Goal: Find specific page/section

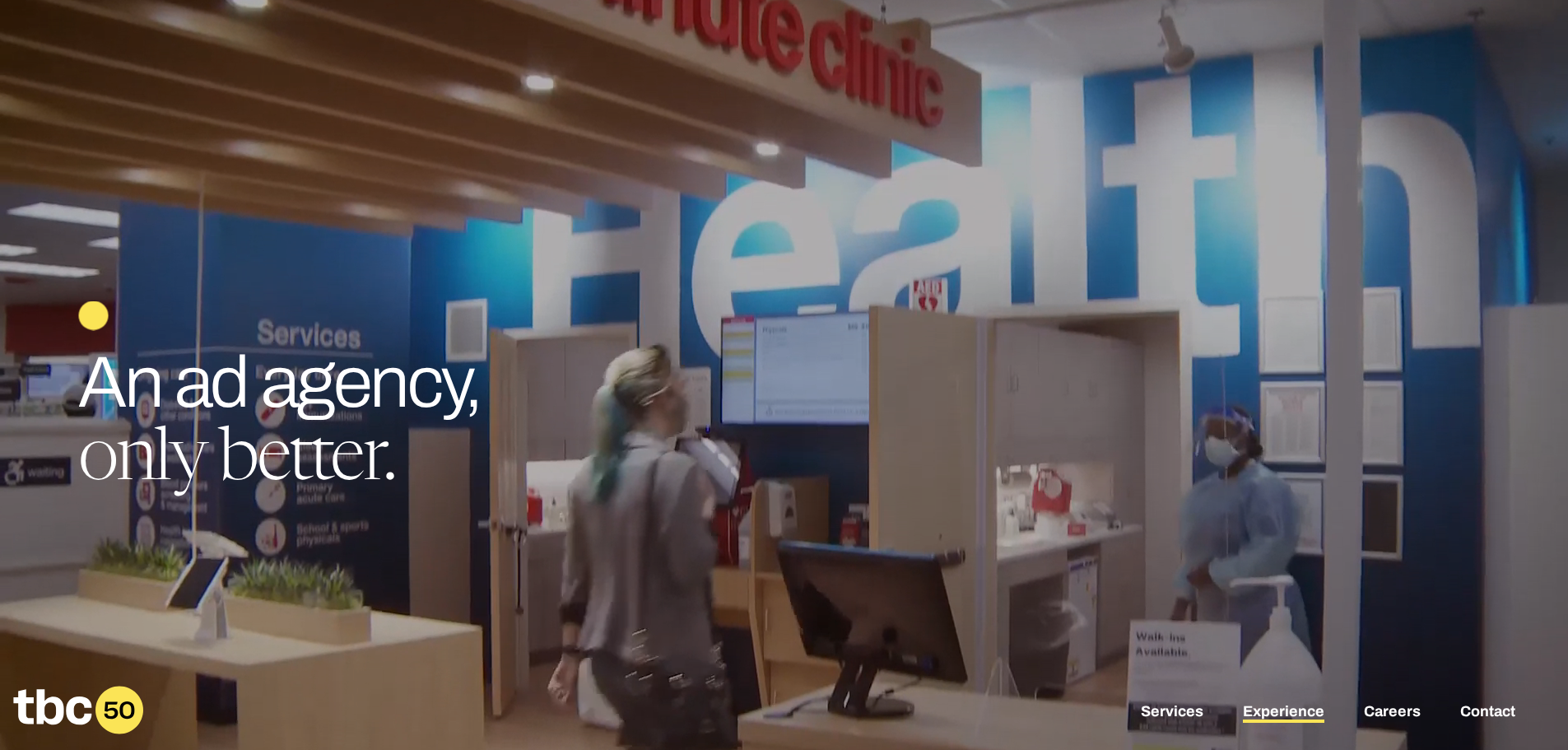
click at [1295, 709] on link "Experience" at bounding box center [1284, 713] width 81 height 19
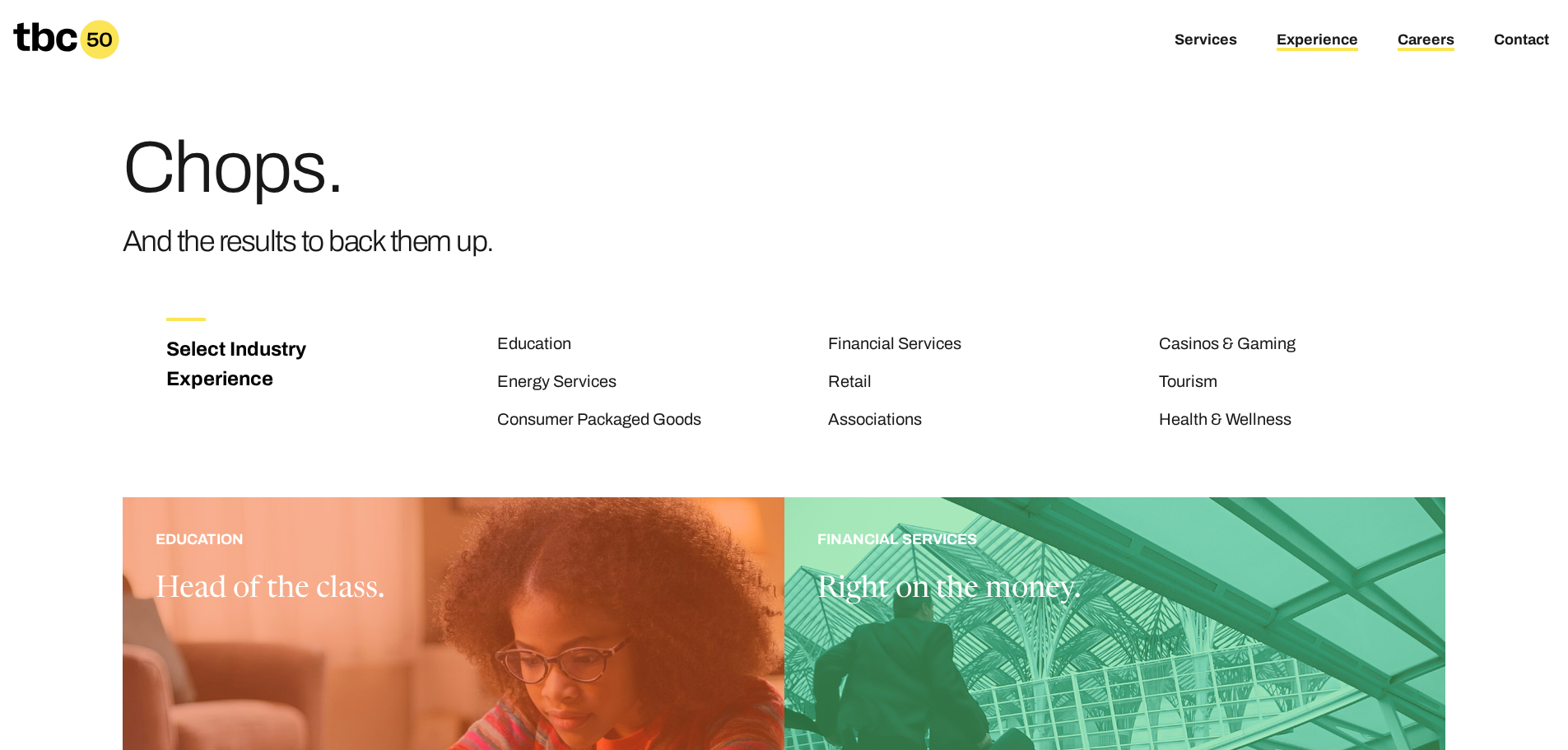
click at [1425, 42] on link "Careers" at bounding box center [1426, 41] width 56 height 19
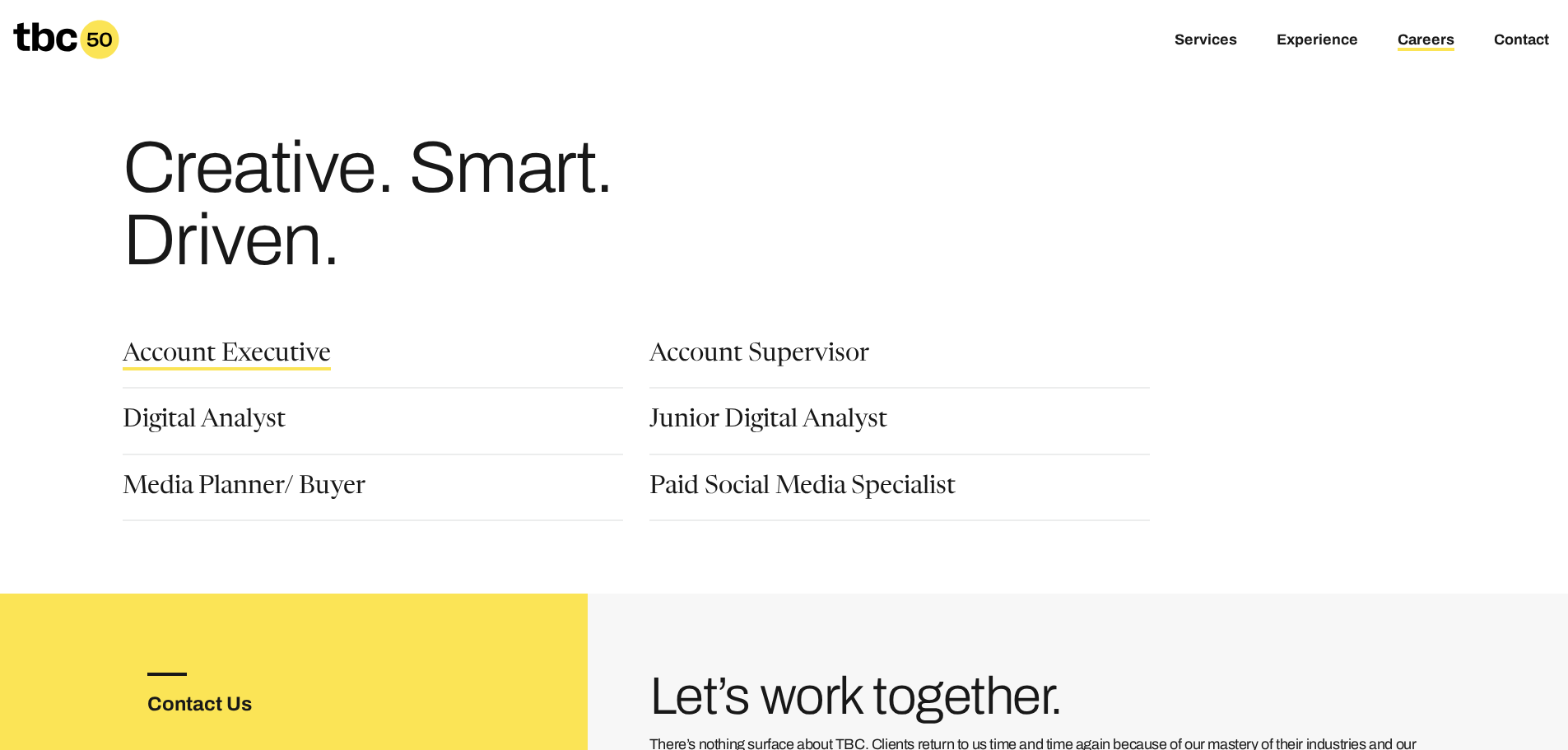
click at [261, 356] on link "Account Executive" at bounding box center [227, 356] width 208 height 28
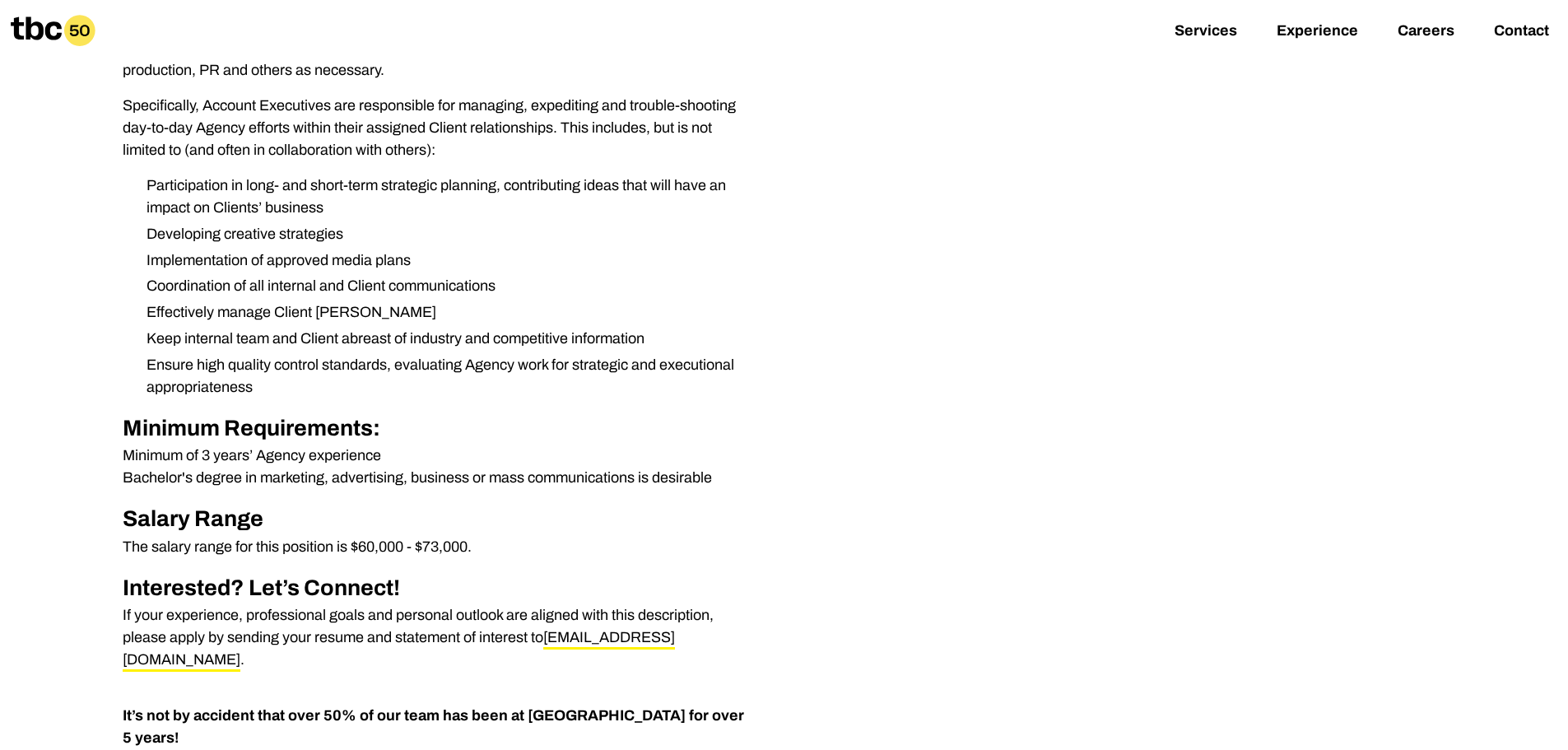
scroll to position [494, 0]
